Goal: Task Accomplishment & Management: Manage account settings

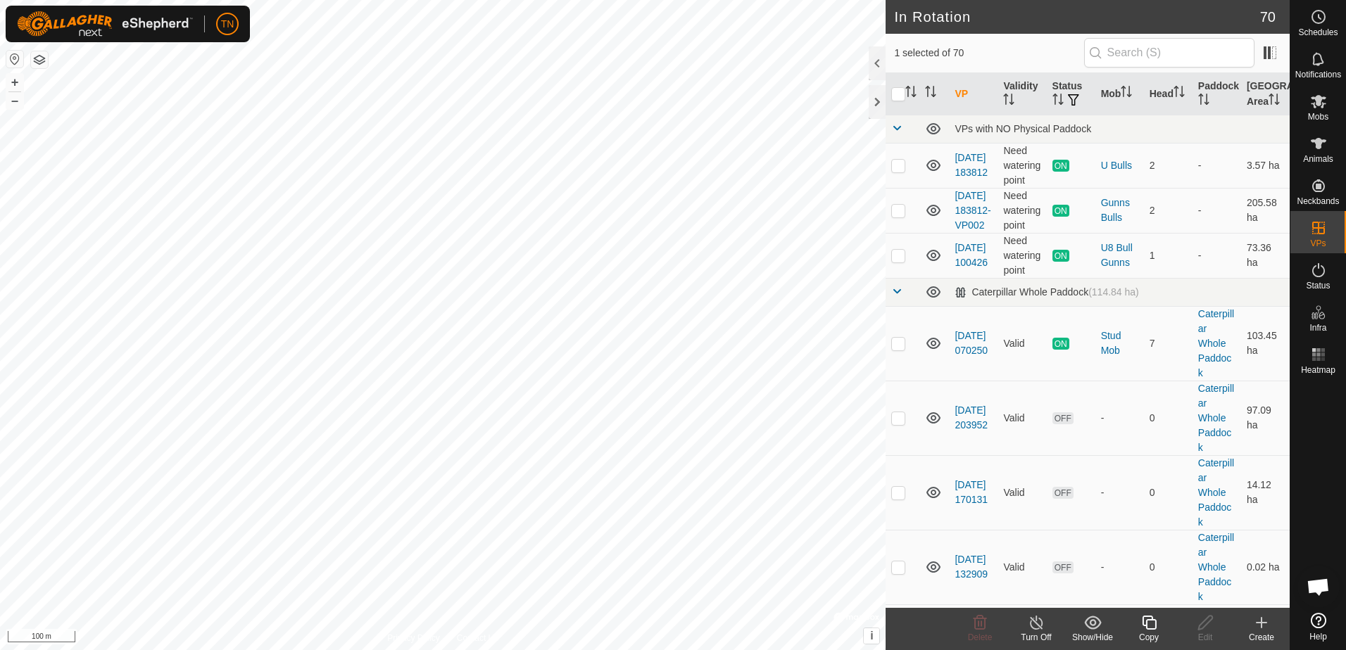
click at [1147, 630] on icon at bounding box center [1149, 622] width 18 height 17
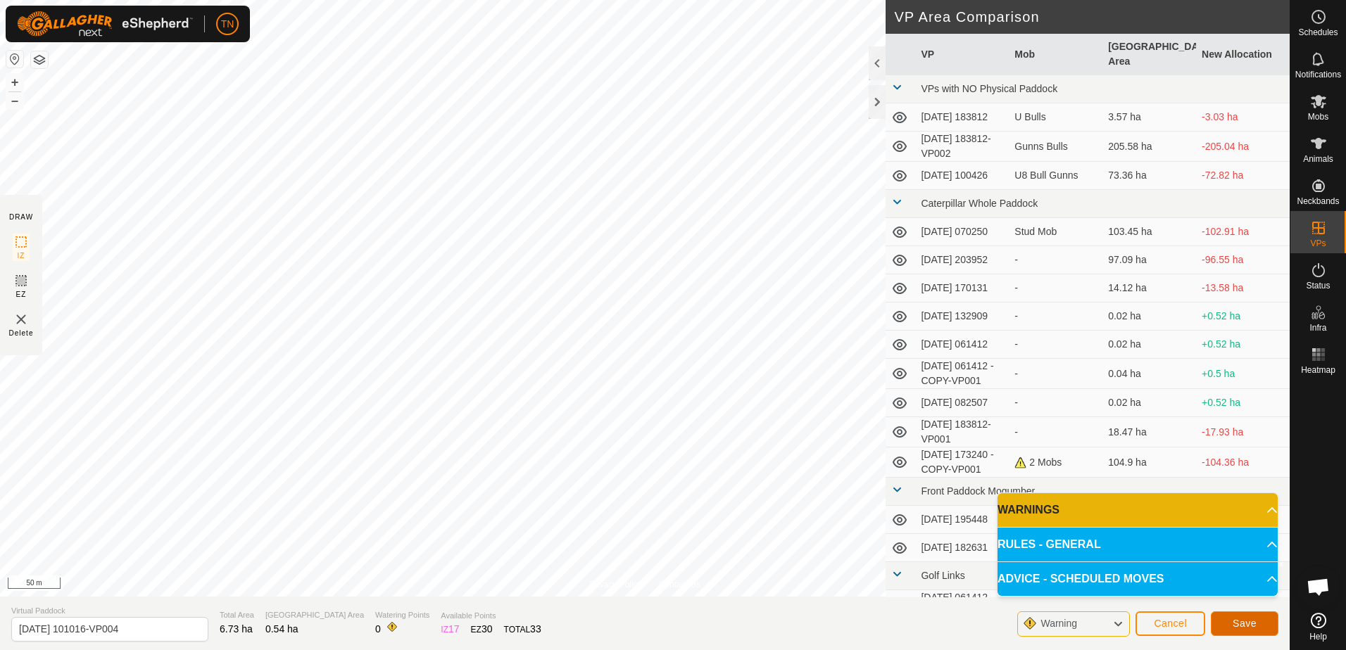
click at [1242, 620] on span "Save" at bounding box center [1244, 623] width 24 height 11
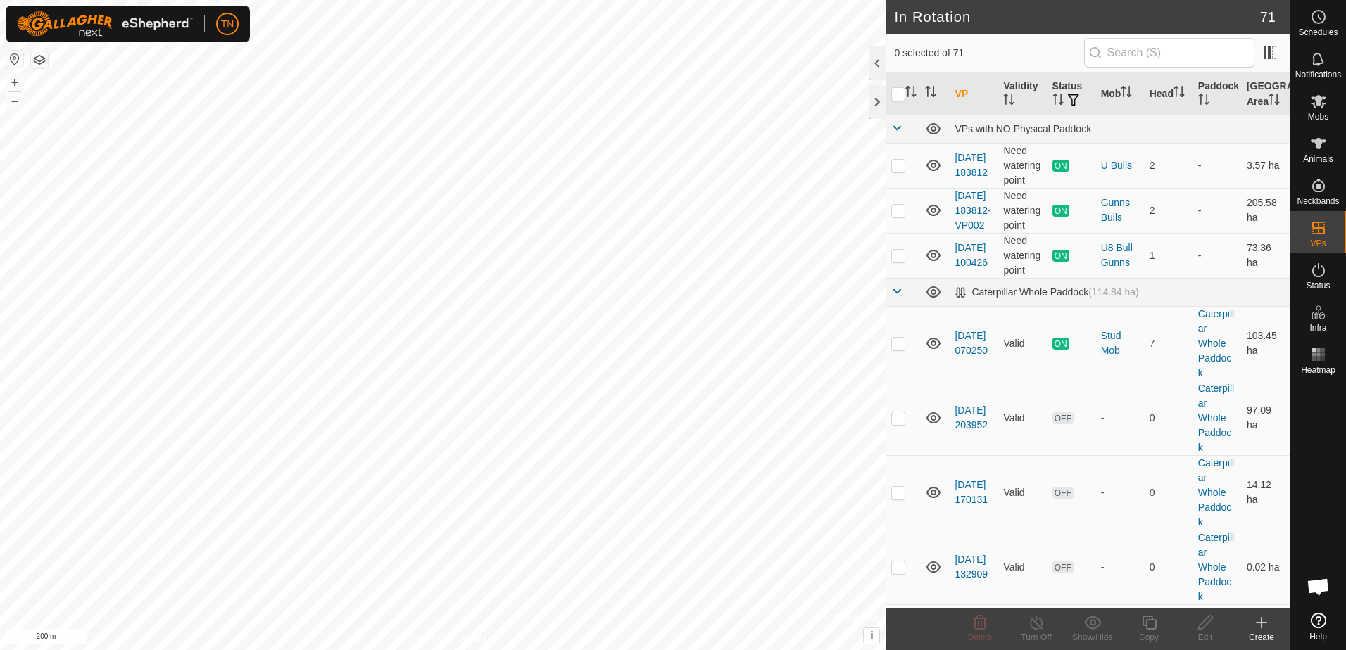
checkbox input "true"
click at [1151, 625] on icon at bounding box center [1149, 622] width 18 height 17
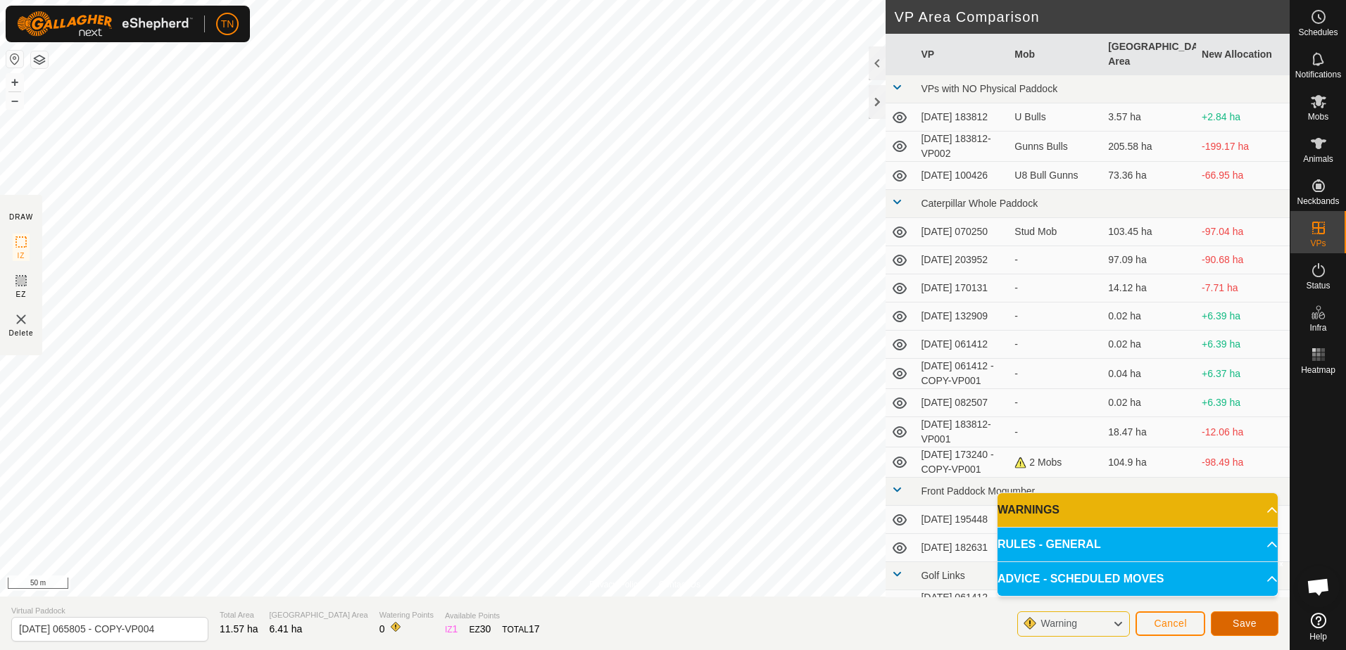
click at [1255, 624] on span "Save" at bounding box center [1244, 623] width 24 height 11
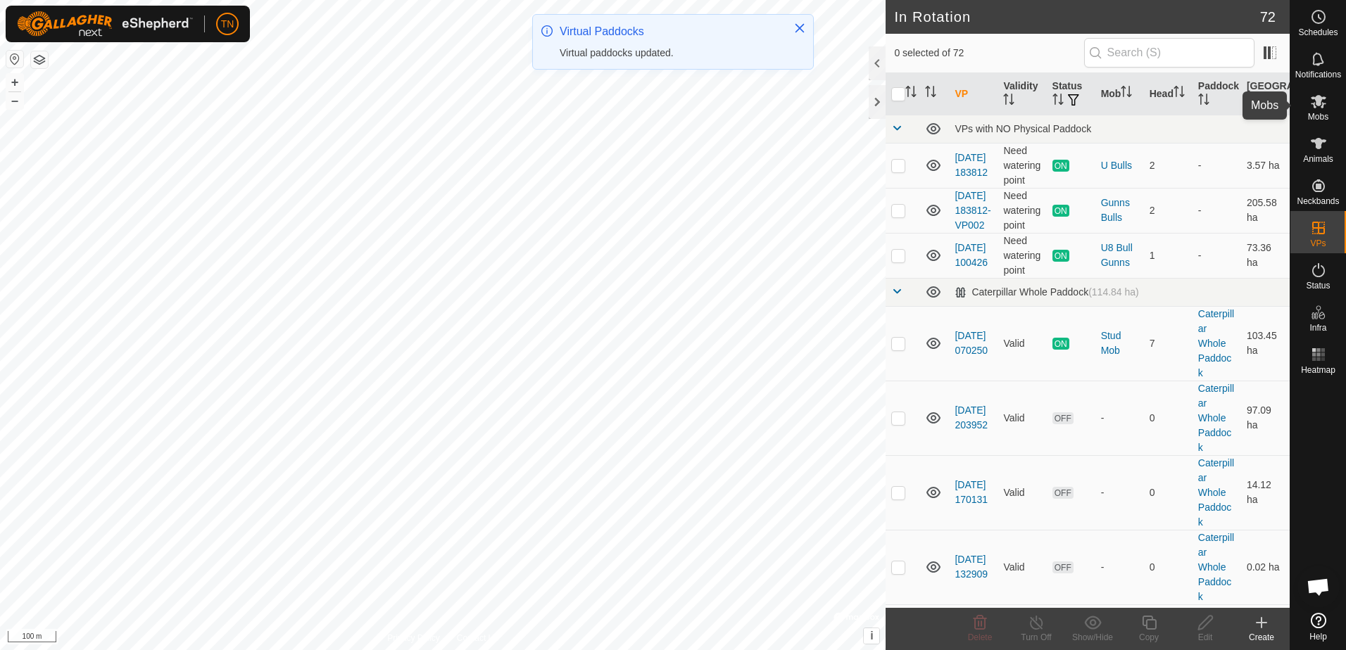
click at [1323, 103] on icon at bounding box center [1318, 101] width 15 height 13
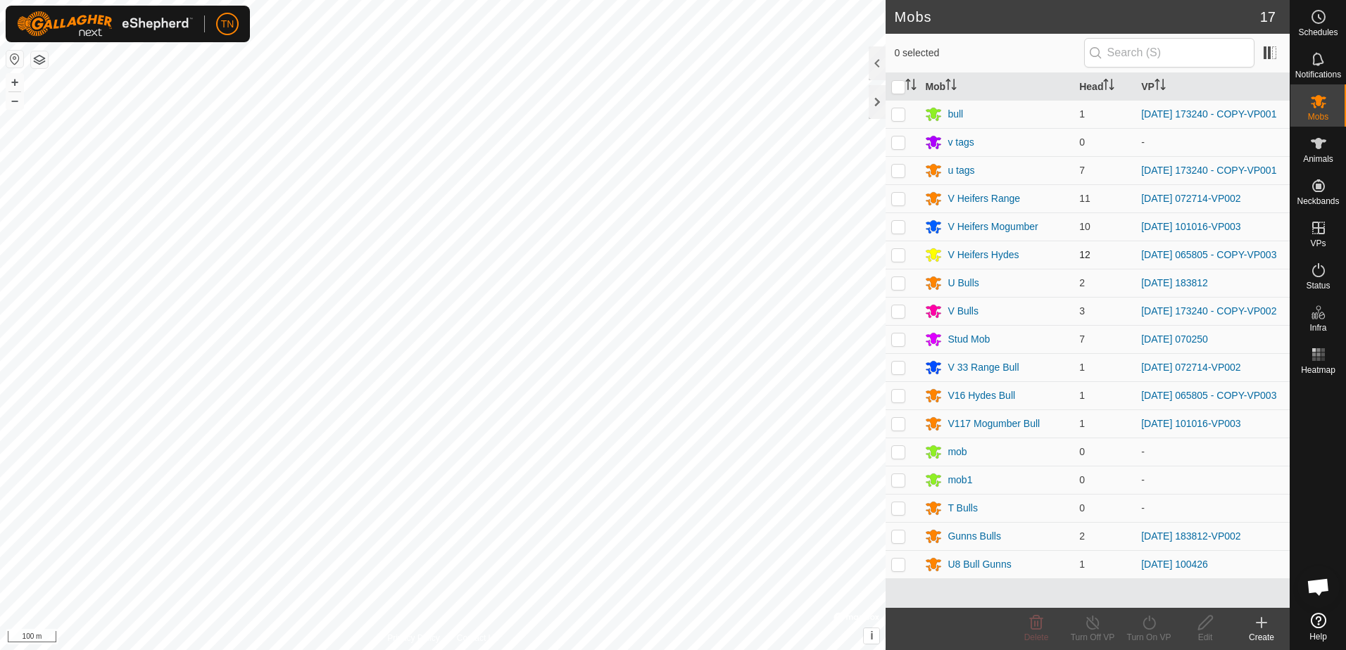
click at [900, 260] on p-checkbox at bounding box center [898, 254] width 14 height 11
checkbox input "true"
click at [900, 401] on p-checkbox at bounding box center [898, 395] width 14 height 11
checkbox input "true"
click at [1152, 629] on icon at bounding box center [1148, 623] width 13 height 14
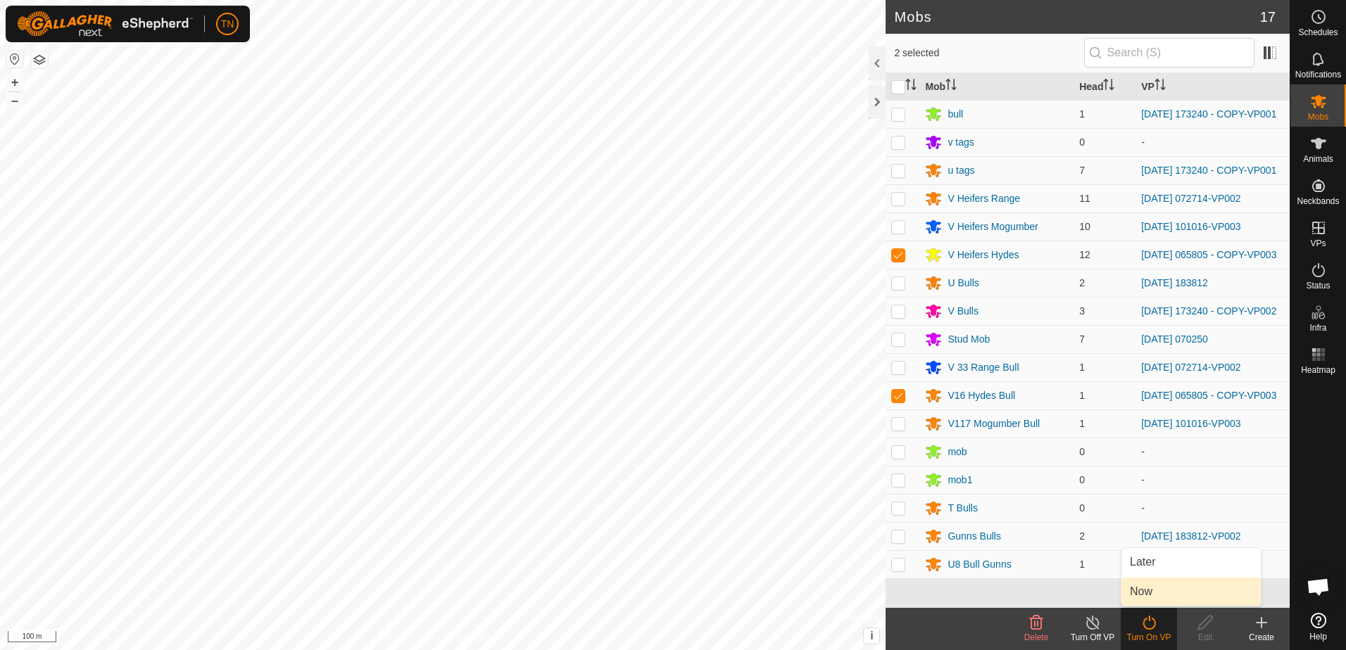
click at [1143, 596] on link "Now" at bounding box center [1190, 592] width 139 height 28
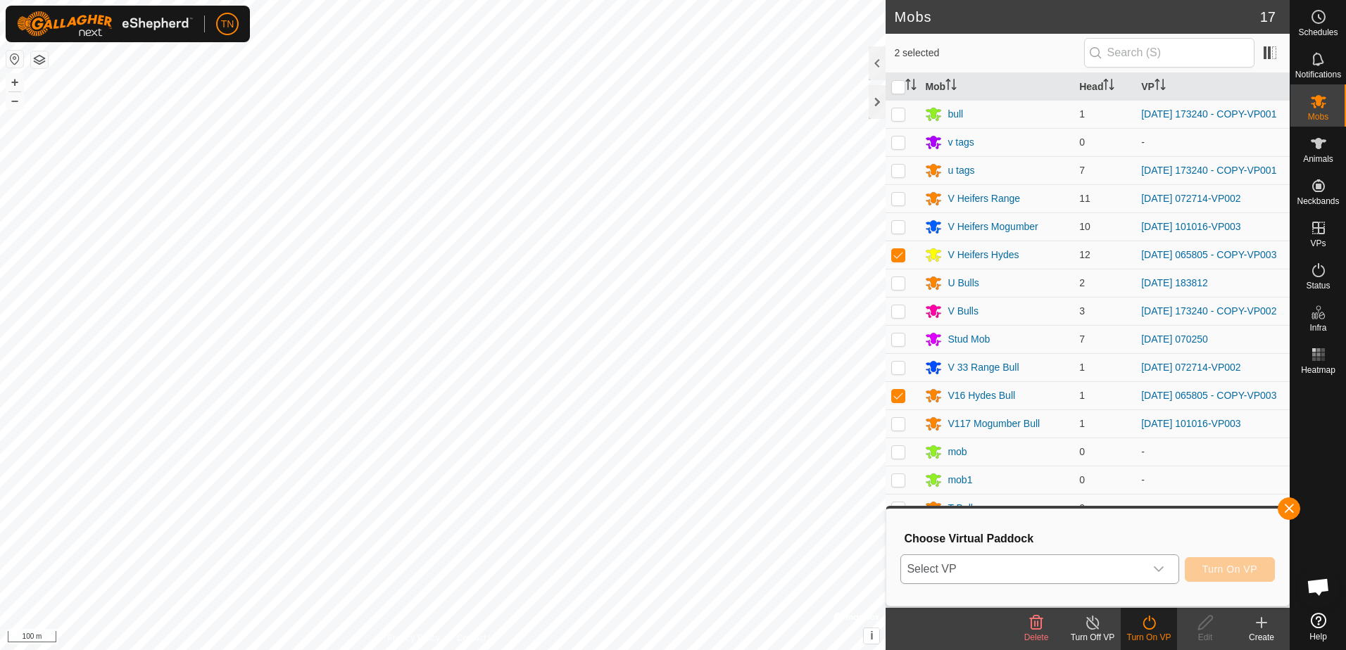
click at [1069, 562] on span "Select VP" at bounding box center [1022, 569] width 243 height 28
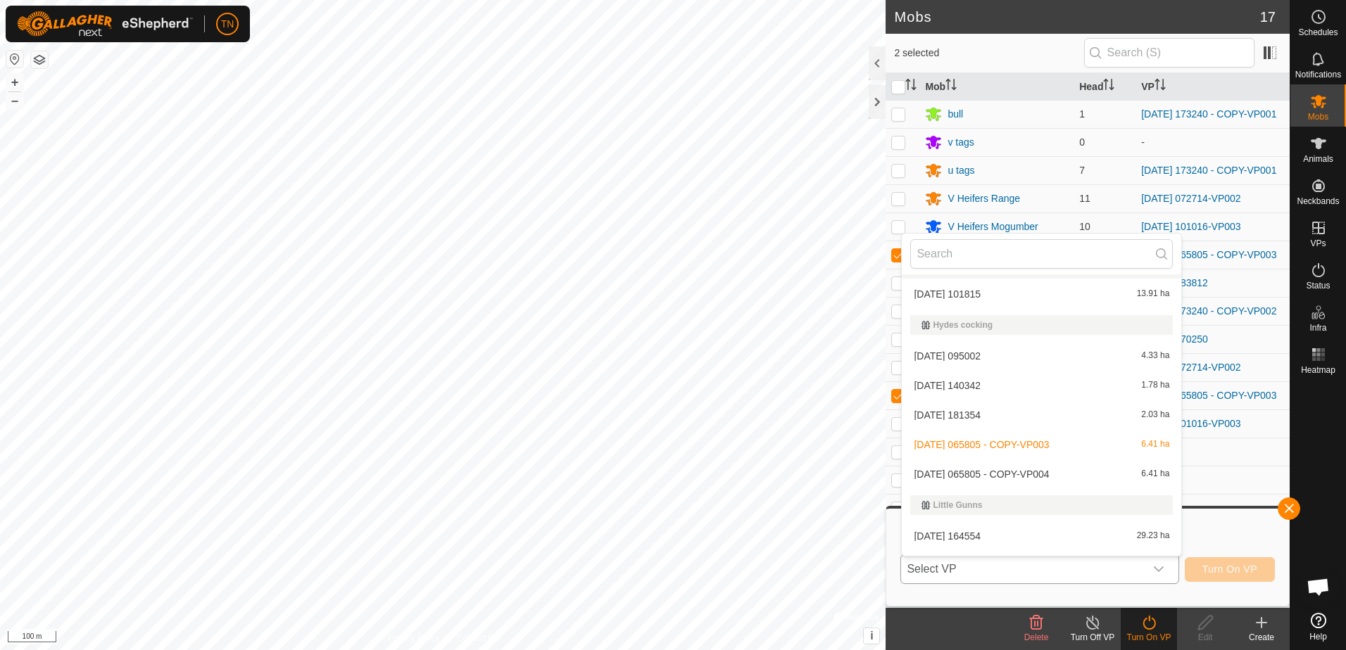
scroll to position [1337, 0]
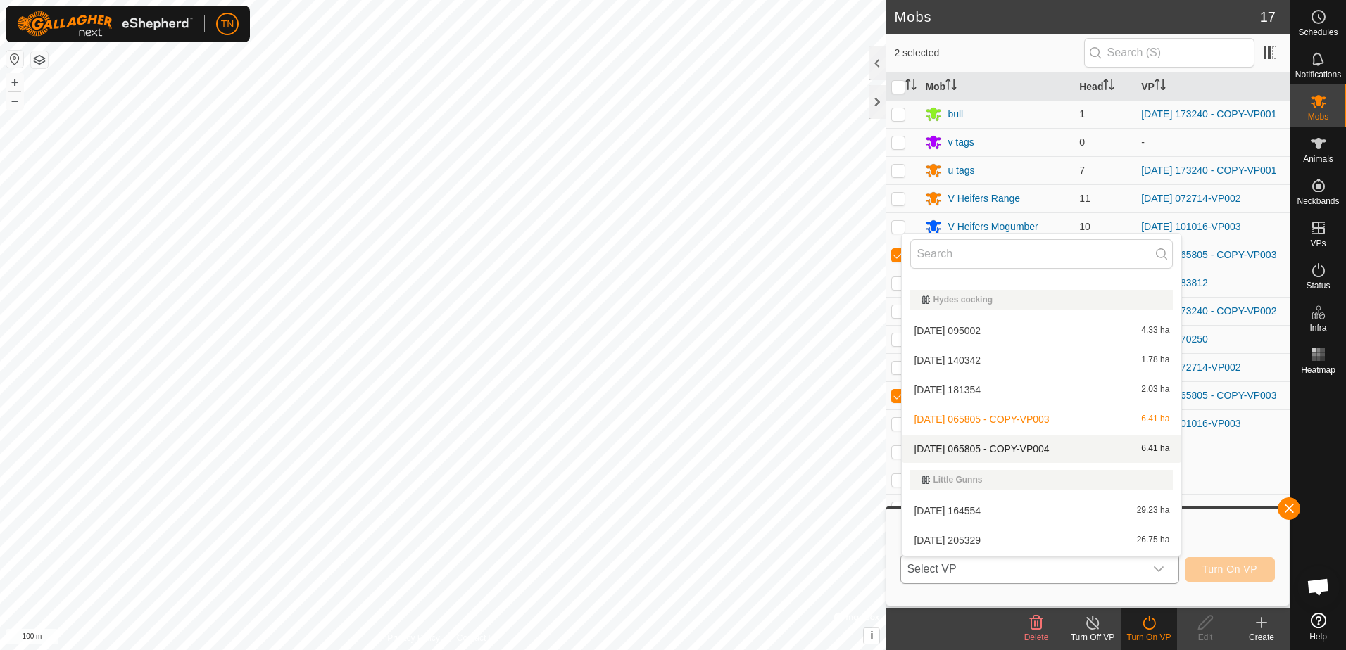
click at [1052, 453] on li "[DATE] 065805 - COPY-VP004 6.41 ha" at bounding box center [1041, 449] width 279 height 28
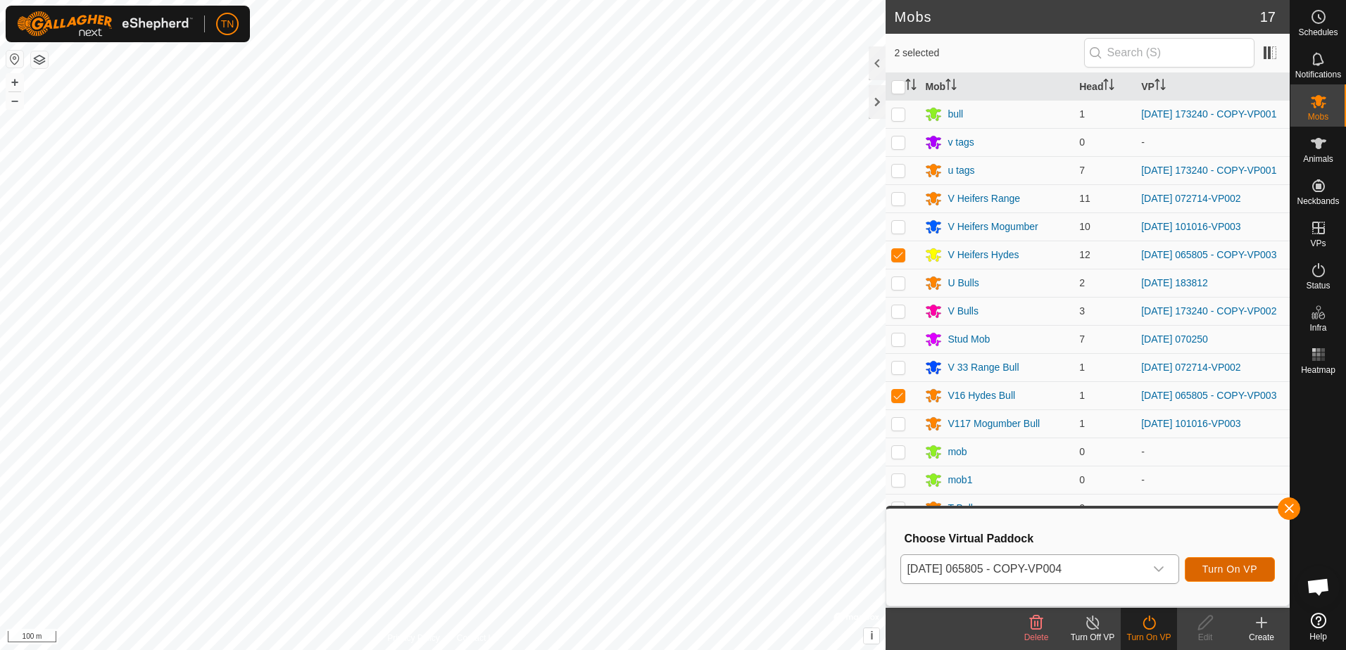
click at [1238, 573] on span "Turn On VP" at bounding box center [1229, 569] width 55 height 11
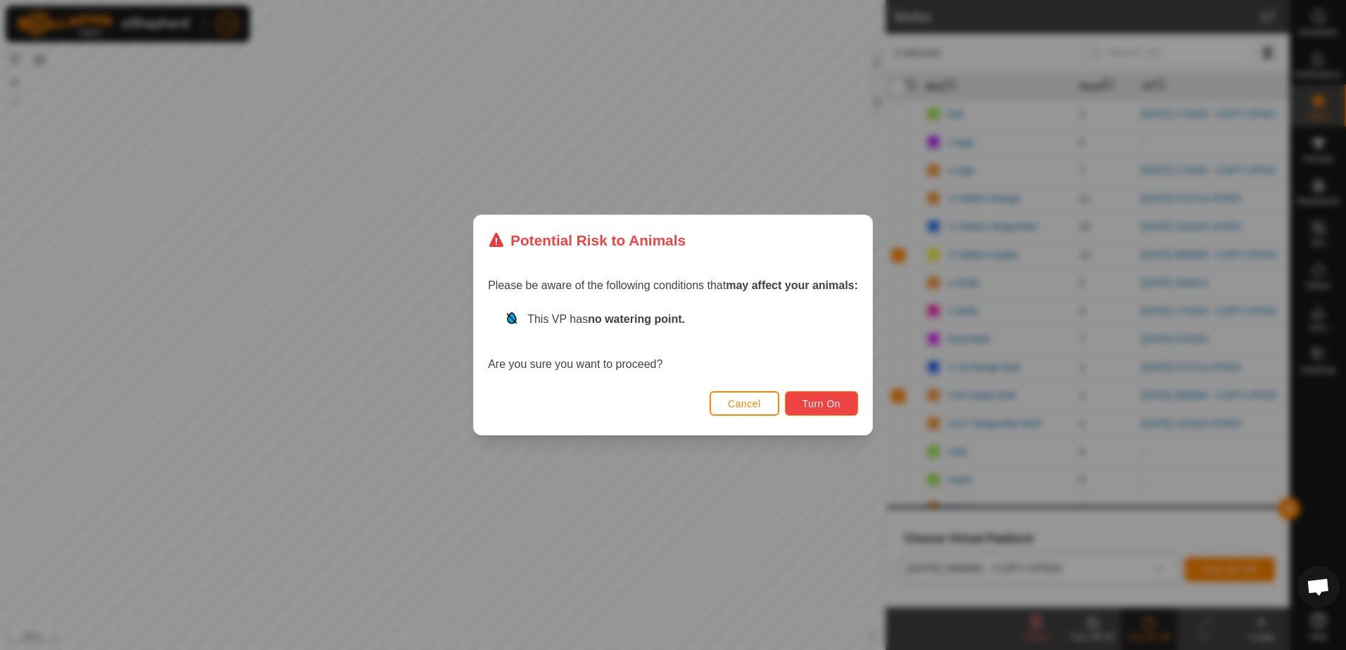
click at [814, 400] on span "Turn On" at bounding box center [821, 403] width 38 height 11
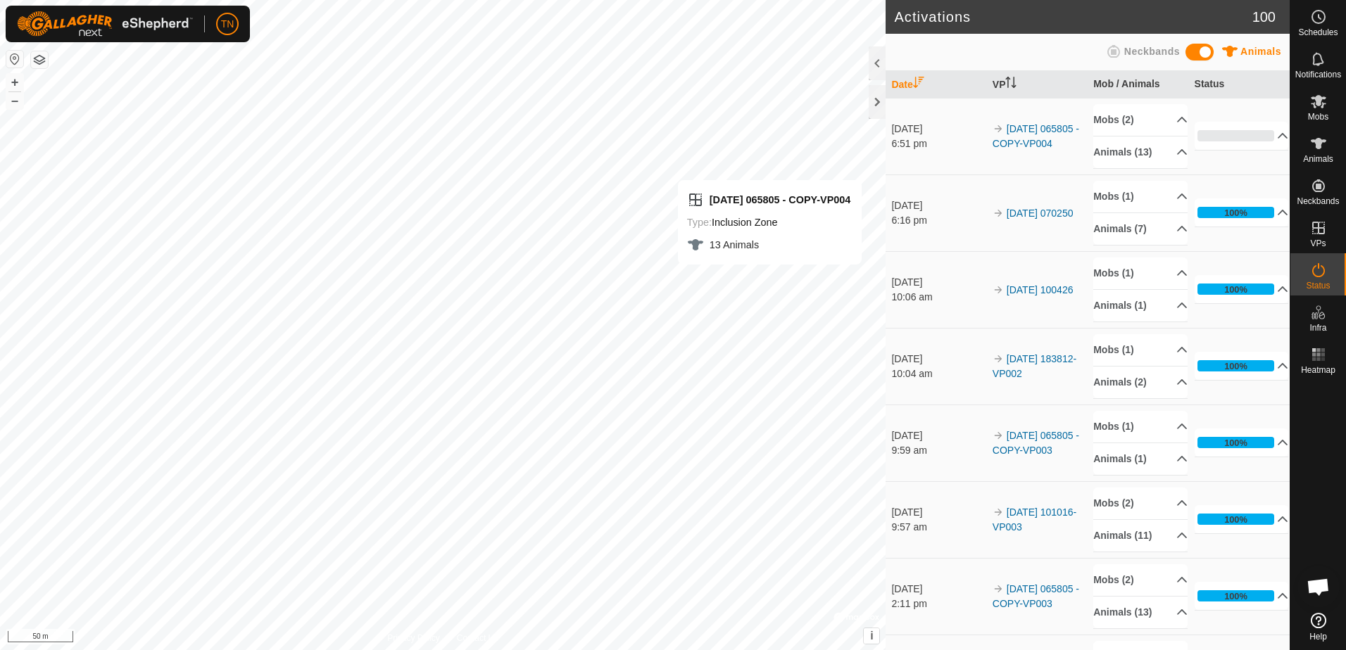
click at [1318, 317] on icon at bounding box center [1318, 312] width 17 height 17
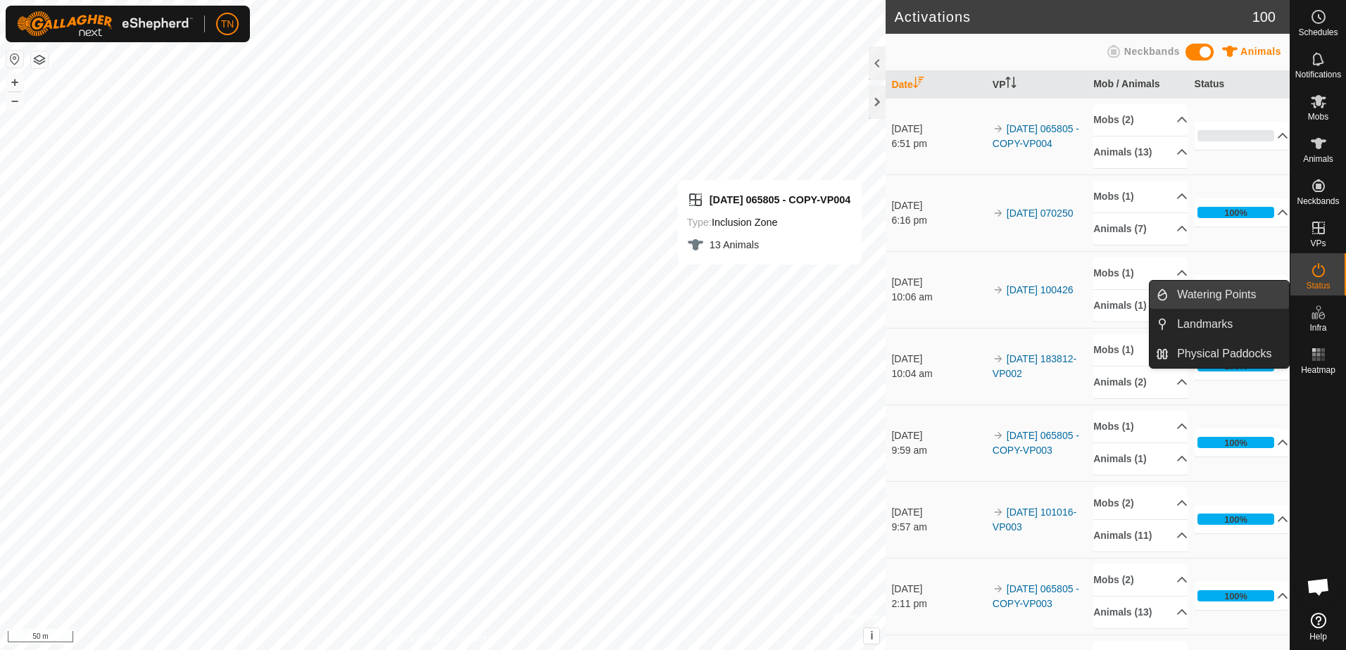
click at [1232, 300] on link "Watering Points" at bounding box center [1228, 295] width 120 height 28
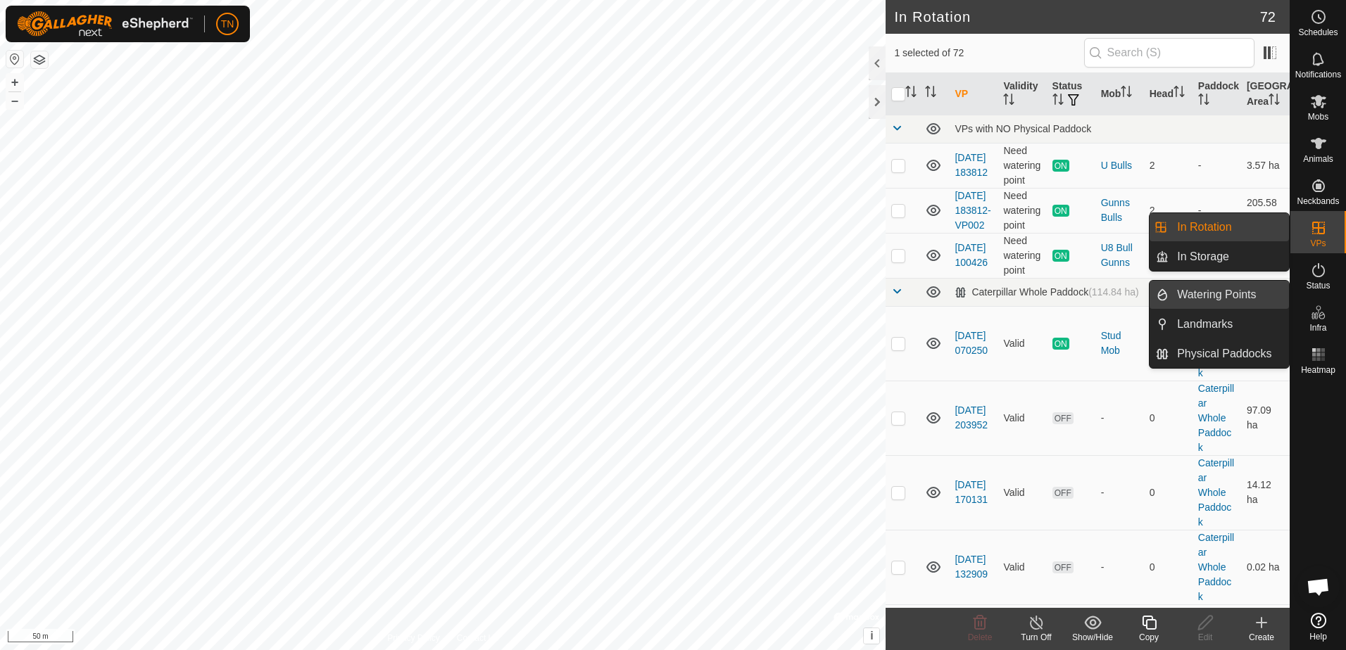
click at [1235, 295] on link "Watering Points" at bounding box center [1228, 295] width 120 height 28
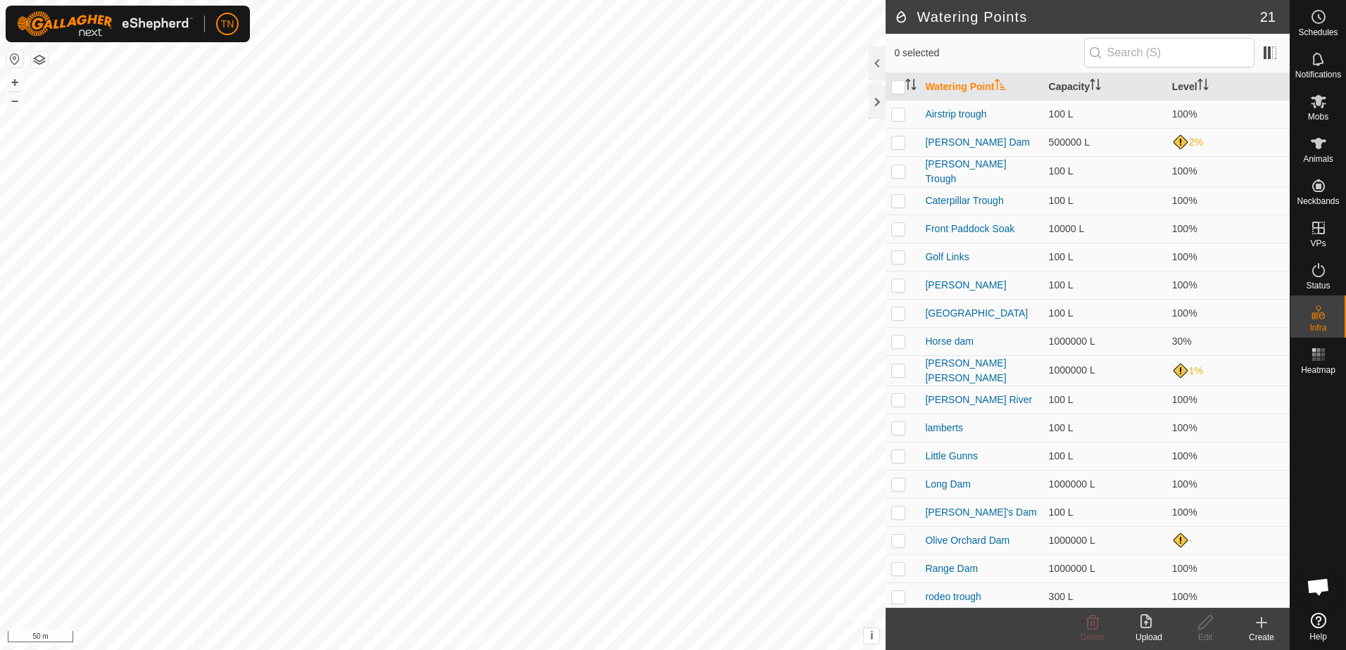
click at [1266, 626] on icon at bounding box center [1261, 622] width 17 height 17
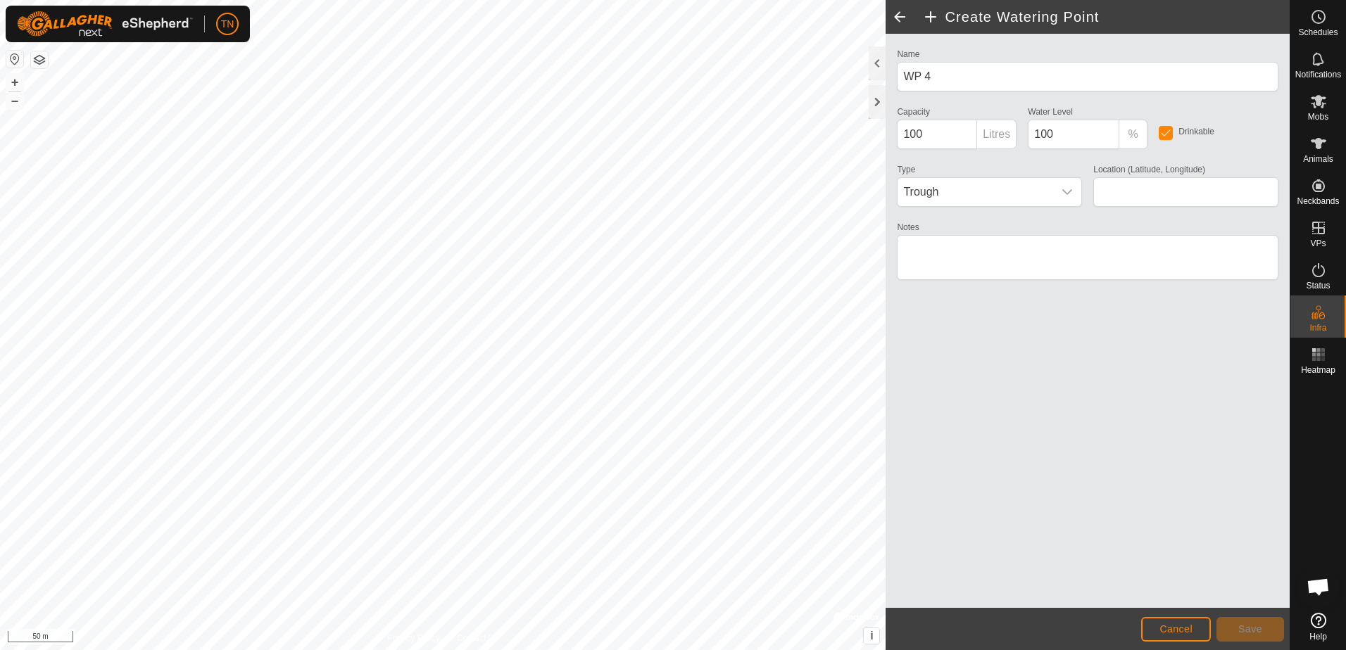
type input "-31.016294, 116.155406"
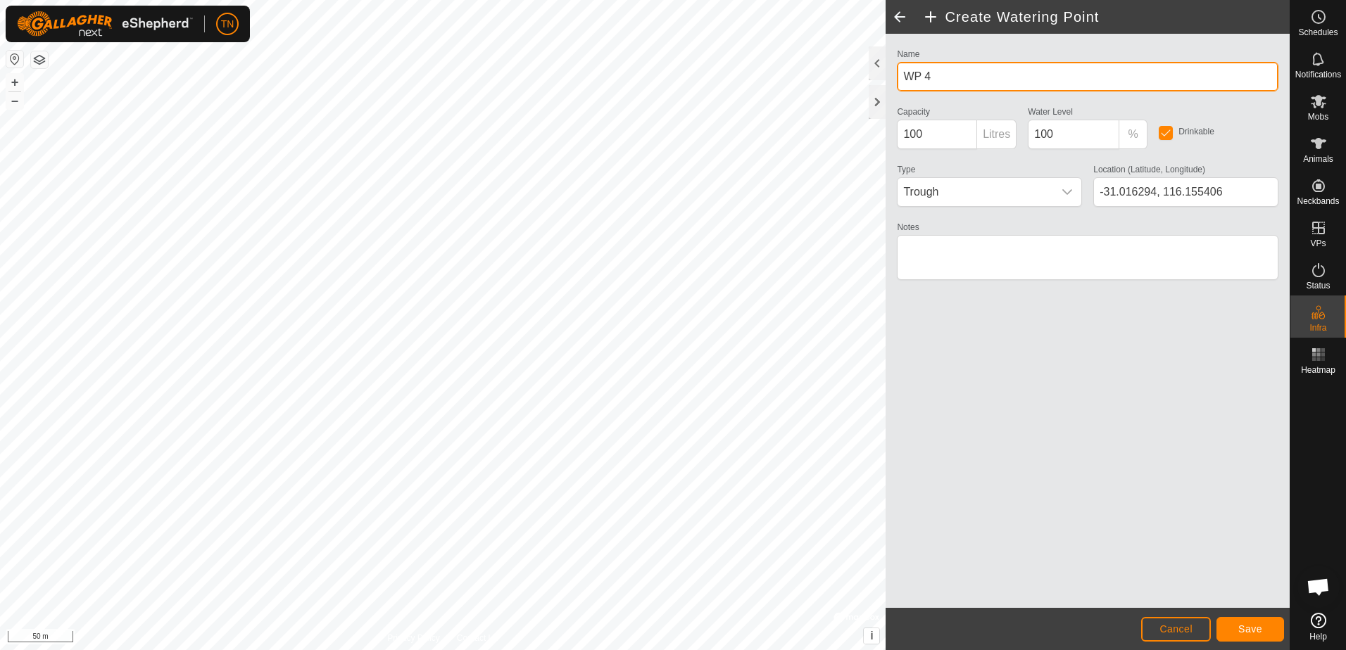
click at [952, 67] on input "WP 4" at bounding box center [1087, 77] width 381 height 30
type input "W"
type input "Hydes Cocking Dam"
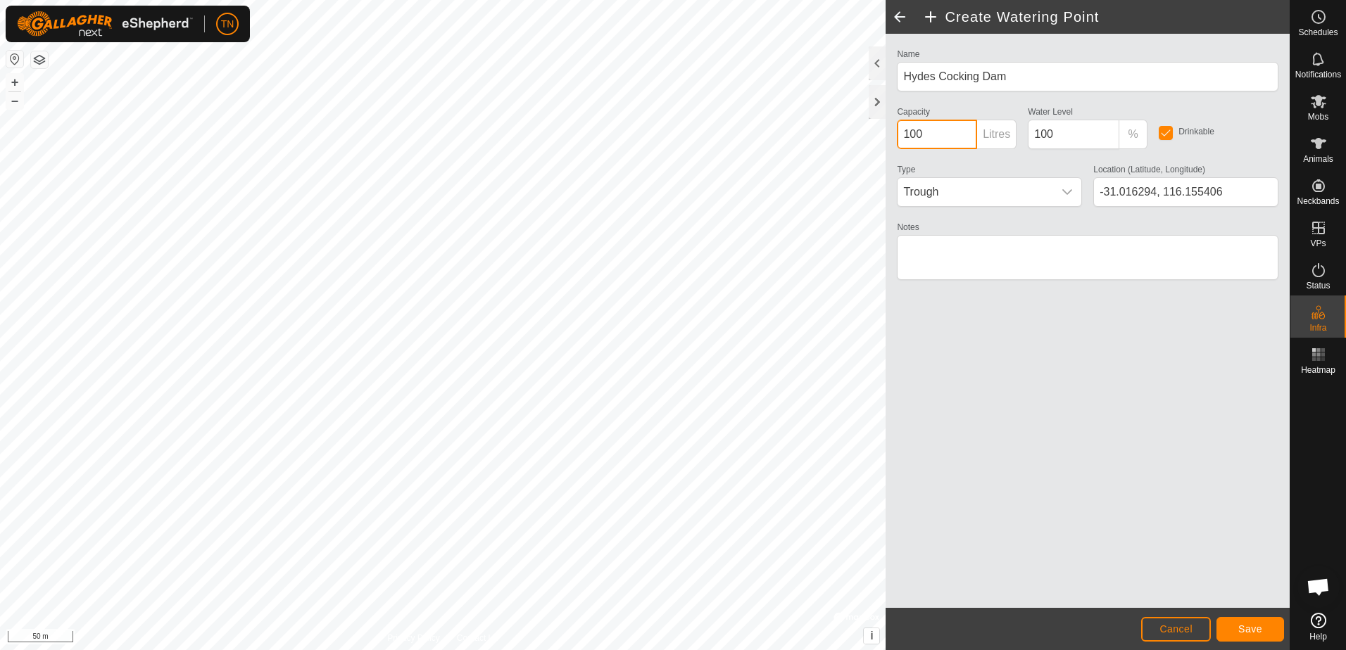
click at [963, 134] on input "100" at bounding box center [937, 135] width 80 height 30
type input "100000"
click at [1160, 265] on textarea "Notes" at bounding box center [1087, 257] width 381 height 45
type textarea "will go dry over summer"
click at [1265, 631] on button "Save" at bounding box center [1250, 629] width 68 height 25
